Goal: Task Accomplishment & Management: Complete application form

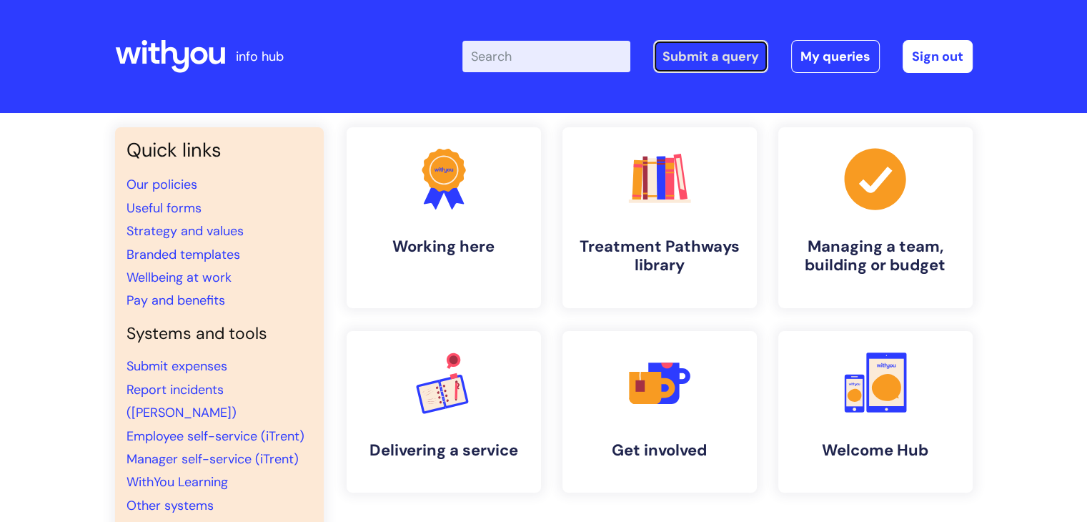
click at [709, 58] on link "Submit a query" at bounding box center [710, 56] width 115 height 33
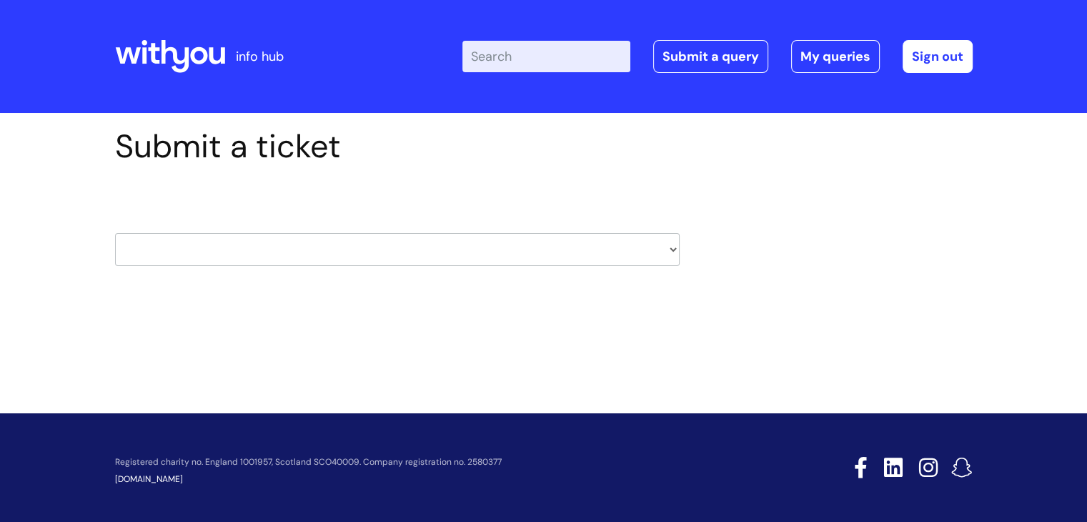
click at [240, 249] on select "HR / People IT and Support Clinical Drug Alerts Finance Accounts Data Support T…" at bounding box center [397, 249] width 565 height 33
select select "it_and_support"
click at [115, 233] on select "HR / People IT and Support Clinical Drug Alerts Finance Accounts Data Support T…" at bounding box center [397, 249] width 565 height 33
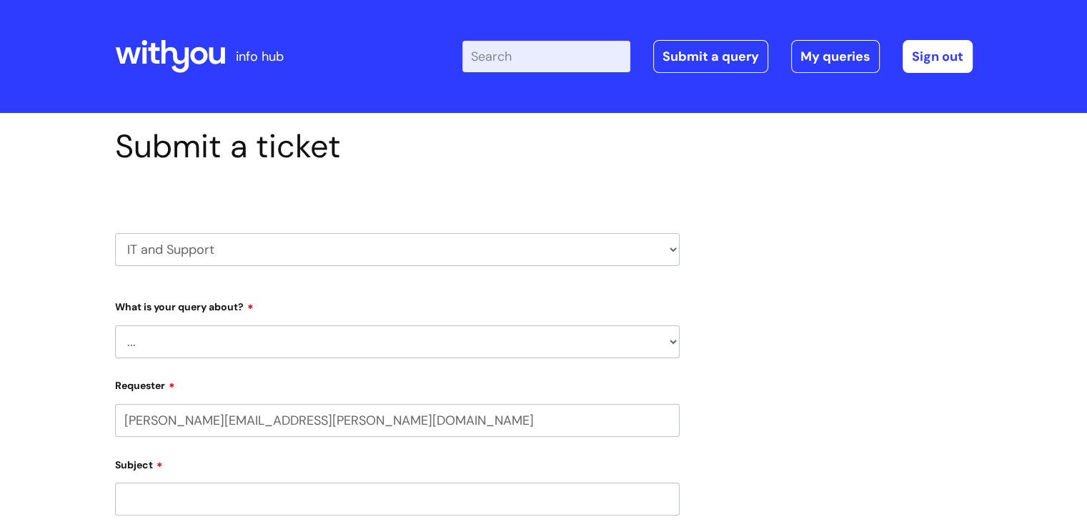
select select "80004418362"
click at [277, 341] on select "... Mobile Phone Reset & MFA Accounts, Starters and Leavers IT Hardware issue I…" at bounding box center [397, 341] width 565 height 33
select select "System/software"
click at [115, 325] on select "... Mobile Phone Reset & MFA Accounts, Starters and Leavers IT Hardware issue I…" at bounding box center [397, 341] width 565 height 33
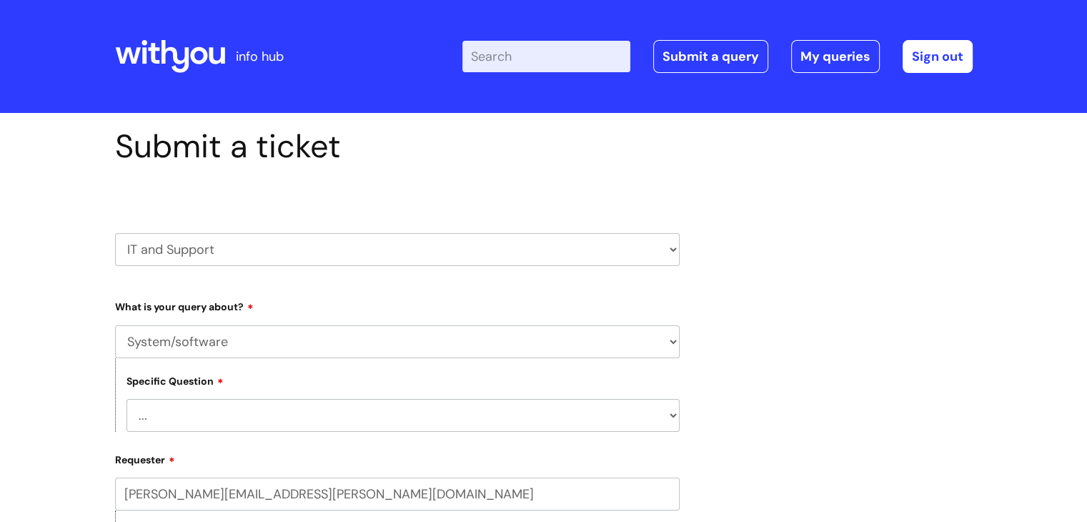
scroll to position [214, 0]
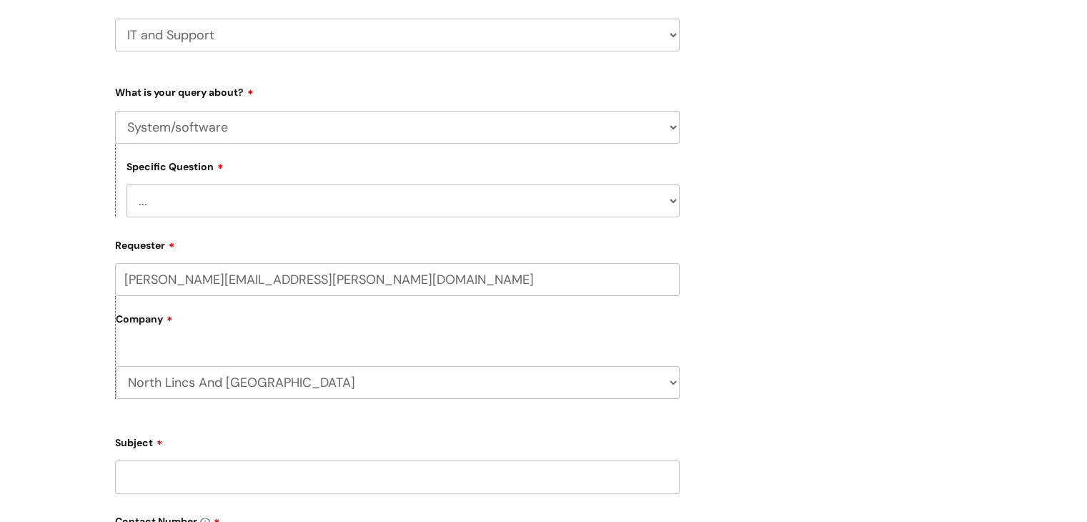
click at [280, 203] on select "... Halo PCMIS Iaptus NHS Email CJSM Email Mitel Another System Google (Workspa…" at bounding box center [402, 200] width 553 height 33
select select "Google (Workspace)"
click at [126, 184] on select "... Halo PCMIS Iaptus NHS Email CJSM Email Mitel Another System Google (Workspa…" at bounding box center [402, 200] width 553 height 33
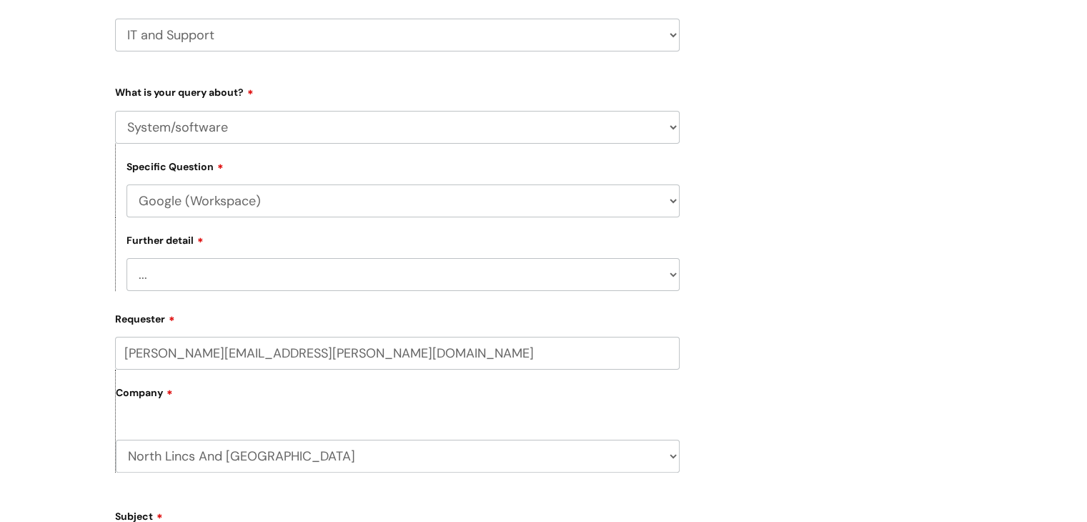
click at [203, 259] on select "... I’d like to add/remove user(s) to a shared email inbox I’d like to add/remo…" at bounding box center [402, 274] width 553 height 33
select select "Anything else"
click at [126, 259] on select "... I’d like to add/remove user(s) to a shared email inbox I’d like to add/remo…" at bounding box center [402, 274] width 553 height 33
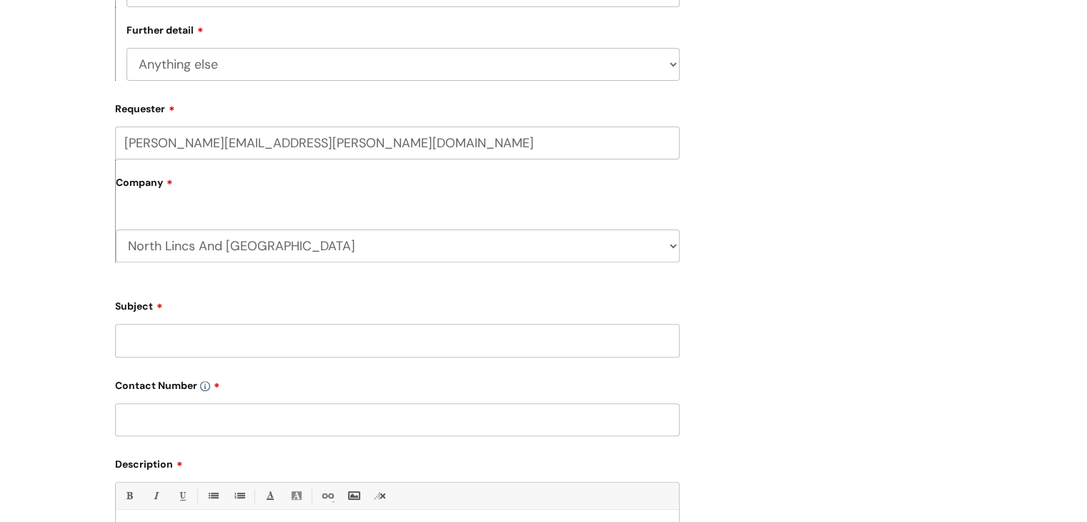
scroll to position [429, 0]
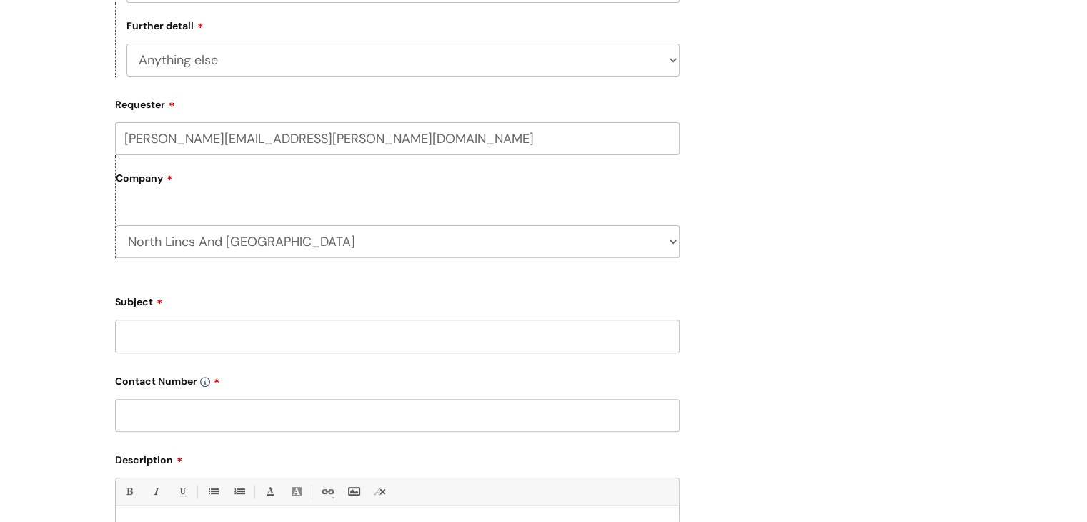
click at [213, 343] on input "Subject" at bounding box center [397, 335] width 565 height 33
type input "With You Systems"
click at [193, 422] on input "text" at bounding box center [397, 415] width 565 height 33
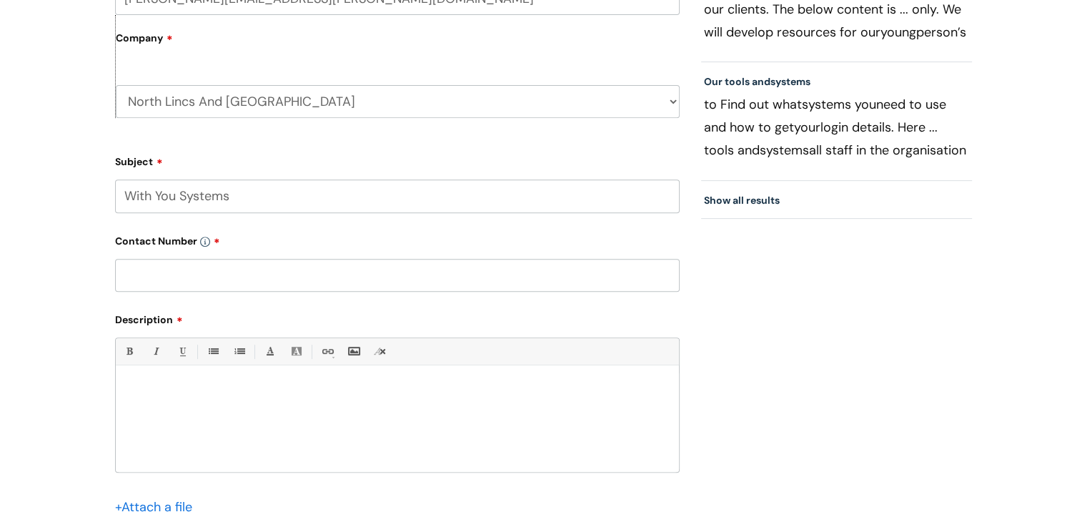
scroll to position [572, 0]
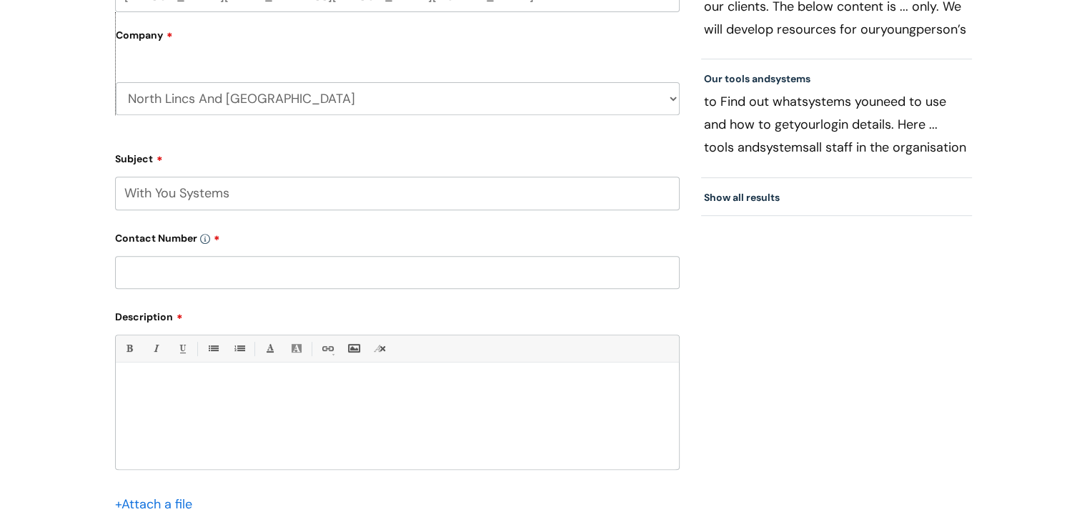
click at [221, 276] on input "text" at bounding box center [397, 272] width 565 height 33
paste input "07929392993"
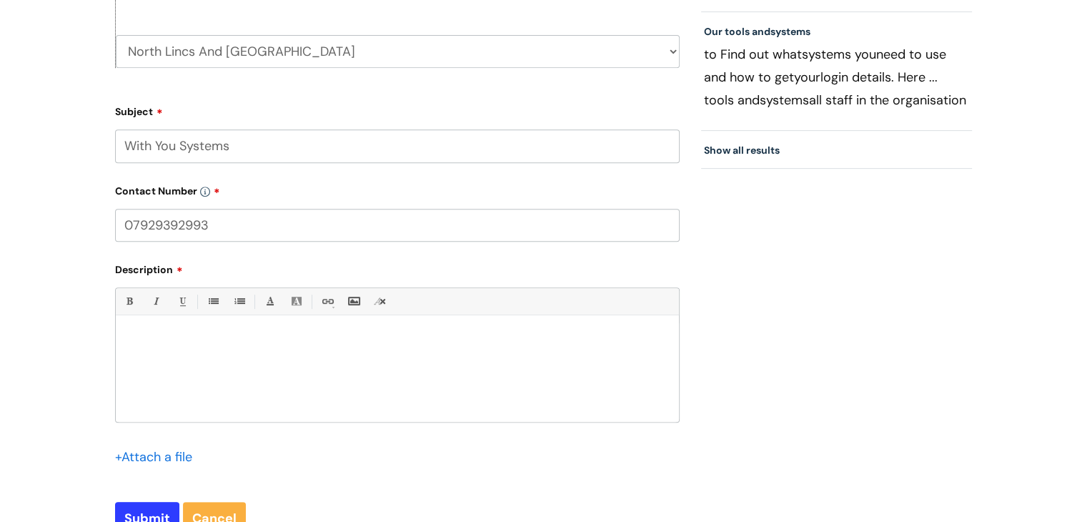
scroll to position [643, 0]
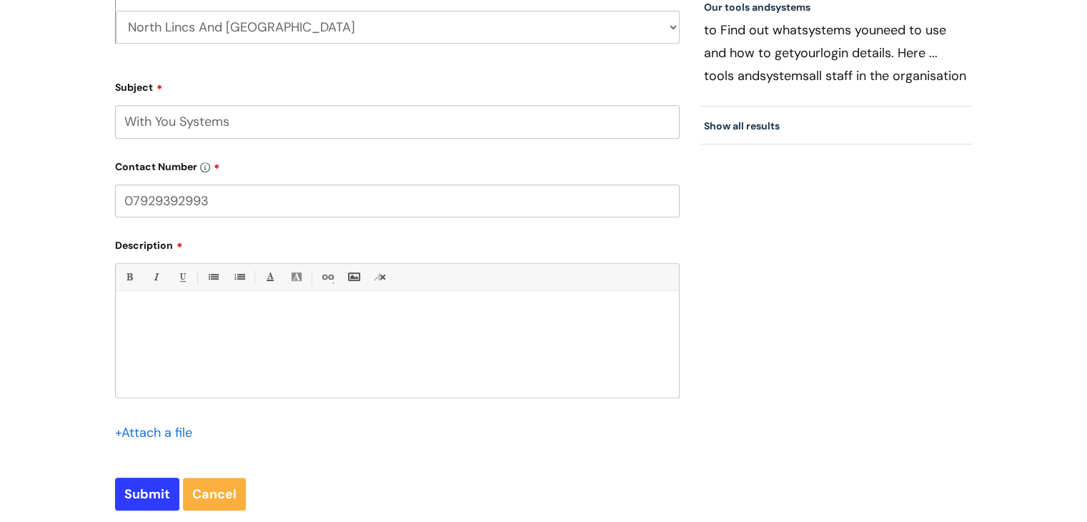
type input "07929392993"
click at [192, 327] on div at bounding box center [397, 348] width 563 height 99
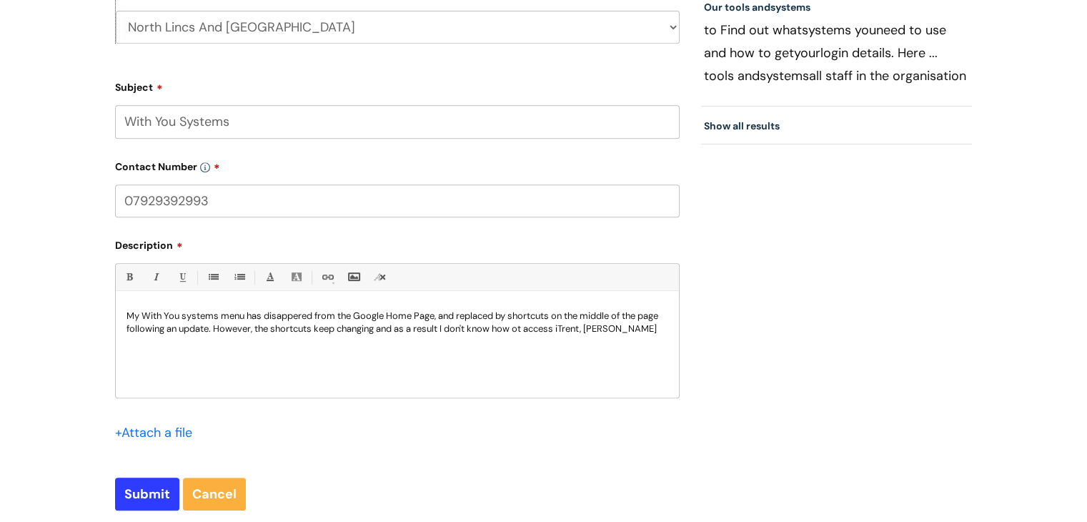
click at [527, 327] on p "My With You systems menu has disappered from the Google Home Page, and replaced…" at bounding box center [397, 322] width 542 height 26
click at [297, 315] on p "My With You systems menu has disappered from the Google Home Page, and replaced…" at bounding box center [397, 322] width 542 height 26
click at [660, 328] on p "My With You systems menu has disappeared from the Google Home Page, and replace…" at bounding box center [397, 322] width 542 height 26
drag, startPoint x: 475, startPoint y: 330, endPoint x: 549, endPoint y: 325, distance: 73.8
click at [549, 325] on p "My With You systems menu has disappeared from the Google Home Page, and replace…" at bounding box center [397, 328] width 542 height 39
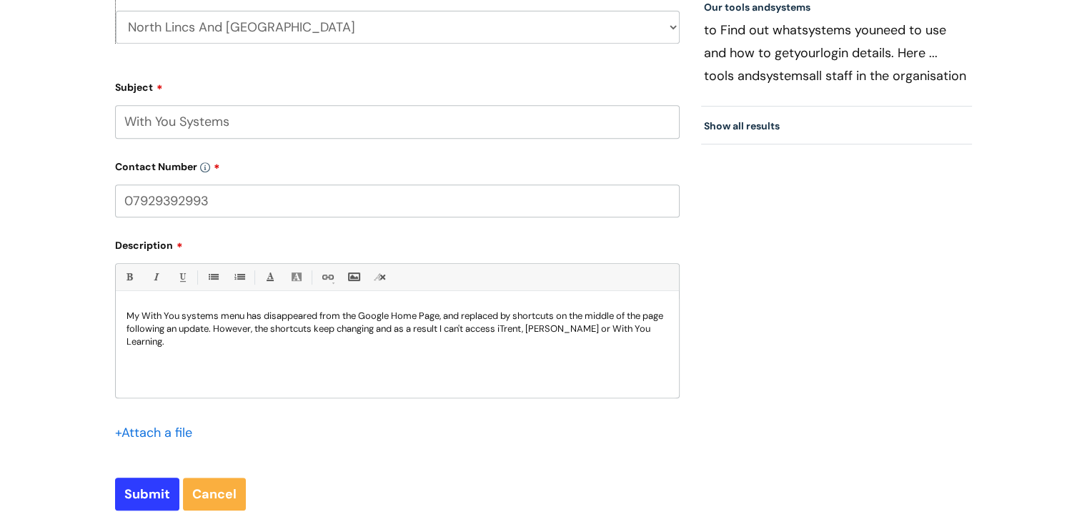
click at [440, 315] on p "My With You systems menu has disappeared from the Google Home Page, and replace…" at bounding box center [397, 328] width 542 height 39
click at [125, 496] on input "Submit" at bounding box center [147, 493] width 64 height 33
type input "Please Wait..."
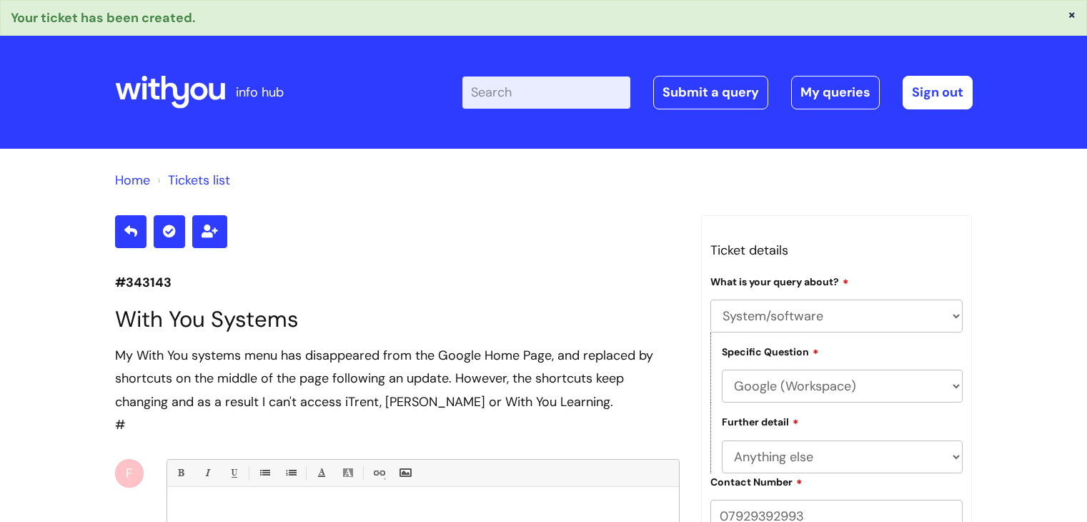
select select "System/software"
select select "Google (Workspace)"
select select "Anything else"
